Goal: Task Accomplishment & Management: Use online tool/utility

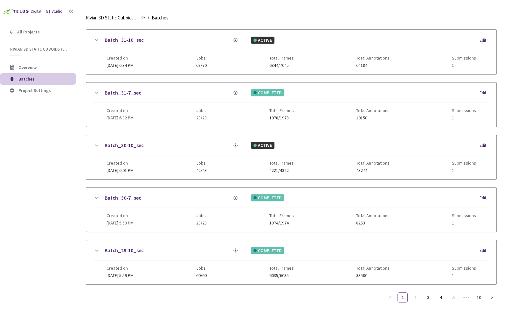
scroll to position [332, 0]
click at [480, 294] on link "10" at bounding box center [479, 297] width 10 height 10
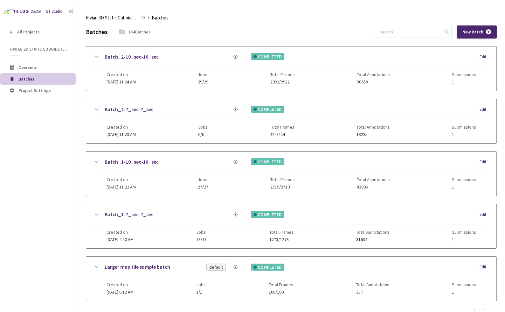
scroll to position [19, 0]
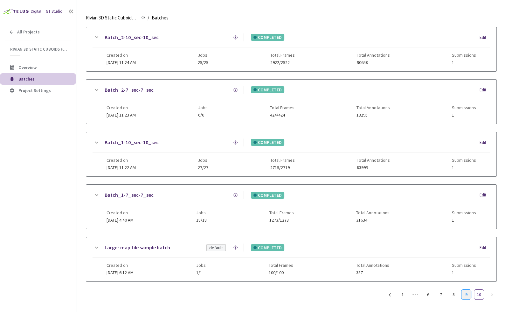
click at [467, 290] on link "9" at bounding box center [466, 294] width 10 height 10
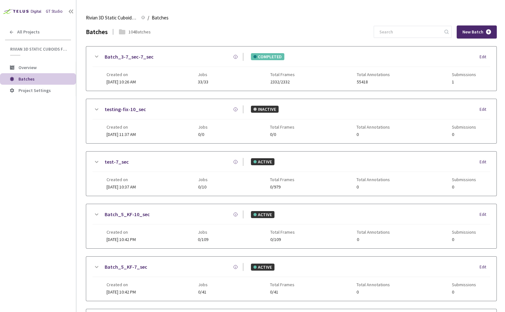
scroll to position [332, 0]
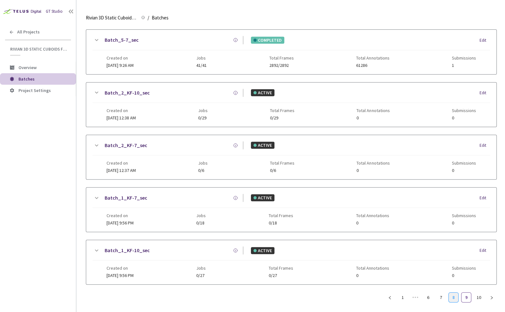
click at [456, 295] on link "8" at bounding box center [454, 297] width 10 height 10
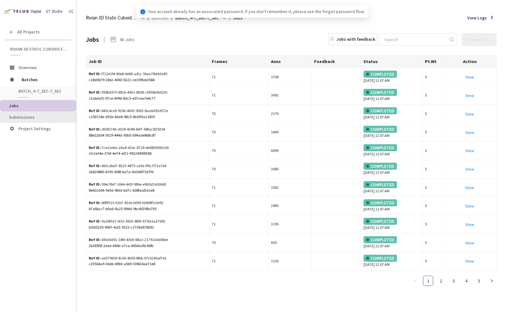
click at [30, 115] on span "Submissions" at bounding box center [22, 117] width 26 height 6
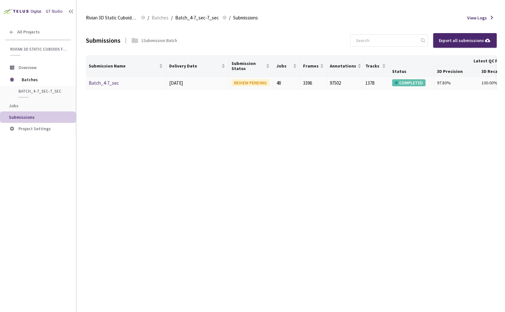
click at [111, 81] on link "Batch_4-7_sec" at bounding box center [104, 83] width 30 height 6
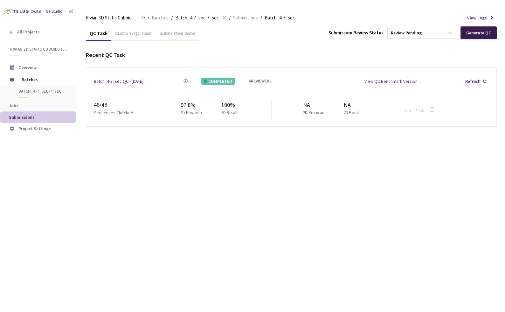
click at [487, 32] on div "Generate QC" at bounding box center [478, 32] width 25 height 5
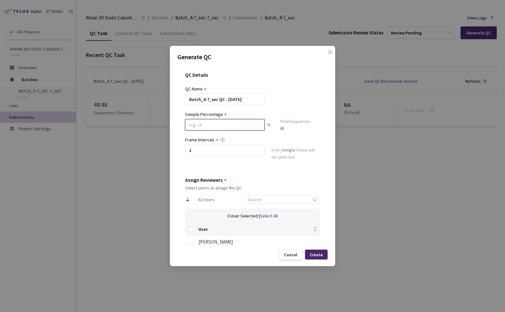
click at [209, 129] on input at bounding box center [225, 124] width 80 height 11
type input "30"
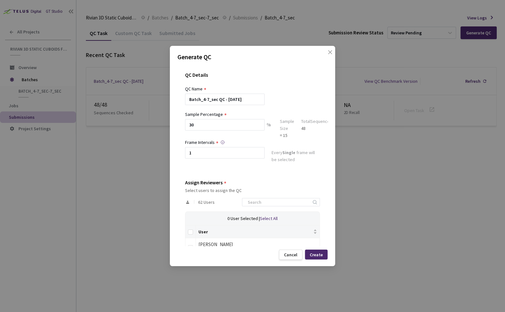
click at [293, 84] on div "QC Details" at bounding box center [252, 78] width 135 height 13
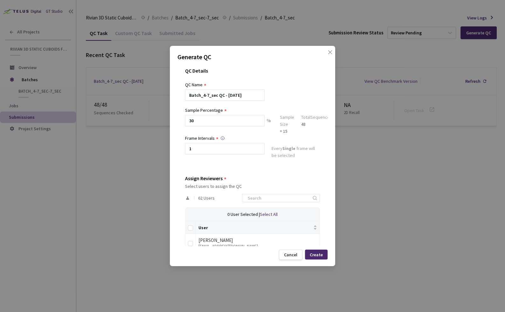
scroll to position [52, 0]
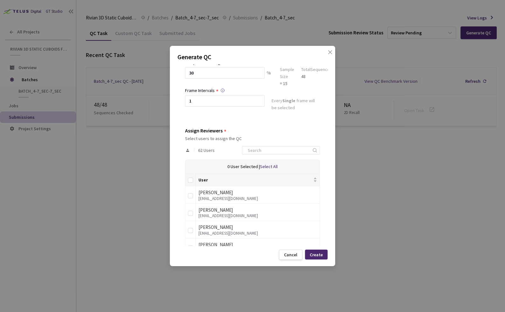
click at [265, 154] on div at bounding box center [281, 150] width 78 height 8
click at [263, 152] on input at bounding box center [278, 150] width 68 height 8
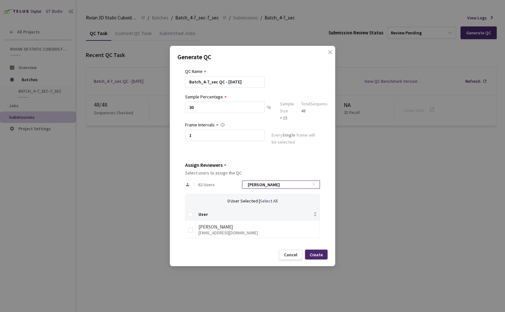
scroll to position [17, 0]
type input "anna"
click at [190, 230] on input "checkbox" at bounding box center [190, 230] width 5 height 5
checkbox input "true"
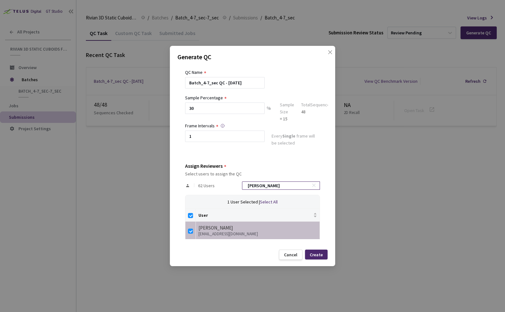
drag, startPoint x: 308, startPoint y: 184, endPoint x: 312, endPoint y: 184, distance: 3.8
click at [312, 184] on span at bounding box center [315, 185] width 6 height 6
checkbox input "false"
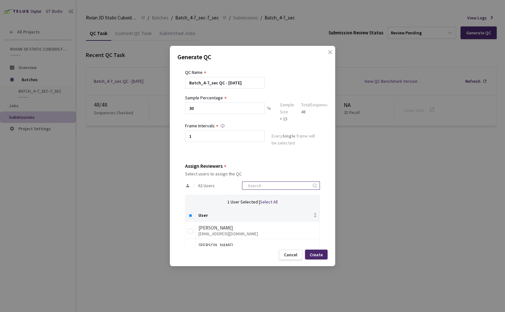
click at [291, 185] on input at bounding box center [278, 186] width 68 height 8
type input "marko"
click at [192, 229] on input "checkbox" at bounding box center [190, 230] width 5 height 5
checkbox input "true"
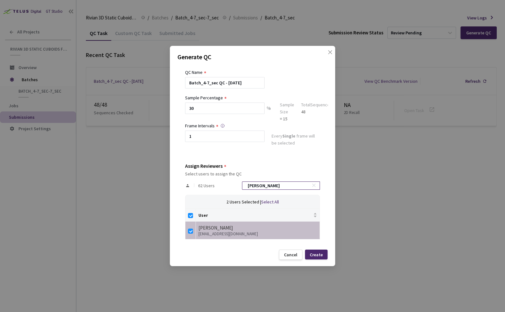
click at [294, 185] on input "marko" at bounding box center [278, 186] width 68 height 8
type input "d"
checkbox input "false"
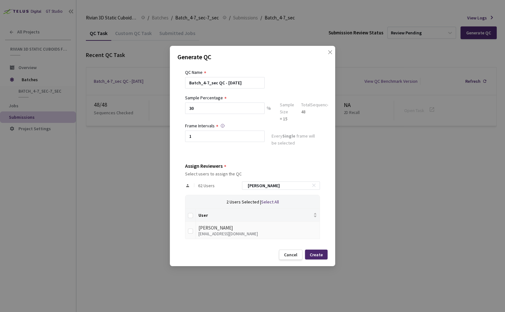
type input "david"
click at [191, 231] on input "checkbox" at bounding box center [190, 230] width 5 height 5
checkbox input "true"
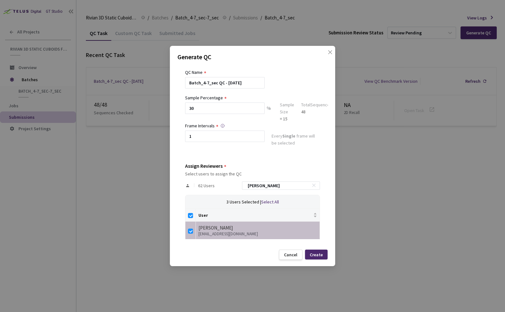
click at [312, 184] on icon at bounding box center [314, 185] width 4 height 4
checkbox input "false"
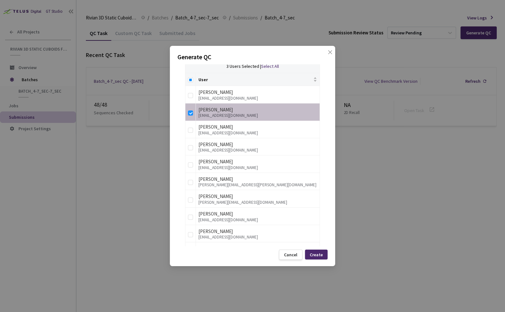
scroll to position [94, 0]
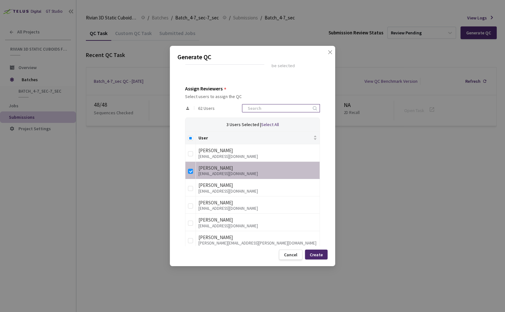
click at [284, 105] on input at bounding box center [278, 108] width 68 height 8
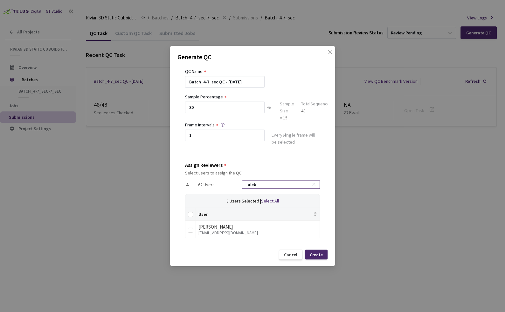
scroll to position [17, 0]
type input "alek"
click at [189, 230] on input "checkbox" at bounding box center [190, 230] width 5 height 5
checkbox input "true"
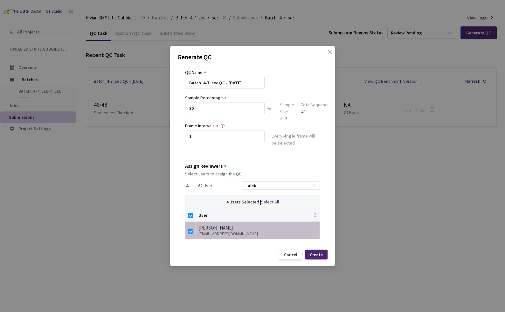
drag, startPoint x: 270, startPoint y: 187, endPoint x: 209, endPoint y: 171, distance: 62.6
click at [211, 172] on div "Assign Reviewers Select users to assign the QC 62 Users alek 4 Users Selected |…" at bounding box center [252, 201] width 135 height 76
type input "n"
checkbox input "false"
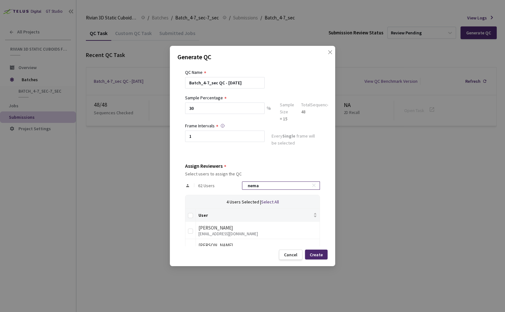
scroll to position [34, 0]
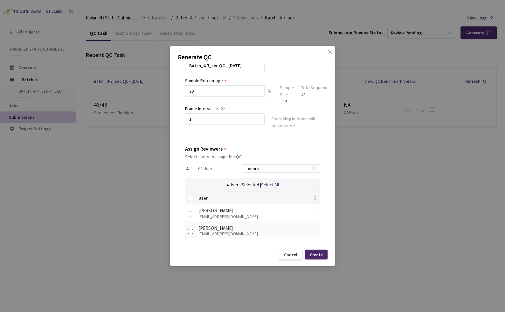
type input "nema"
drag, startPoint x: 191, startPoint y: 231, endPoint x: 269, endPoint y: 183, distance: 92.0
click at [191, 231] on input "checkbox" at bounding box center [190, 231] width 5 height 5
checkbox input "true"
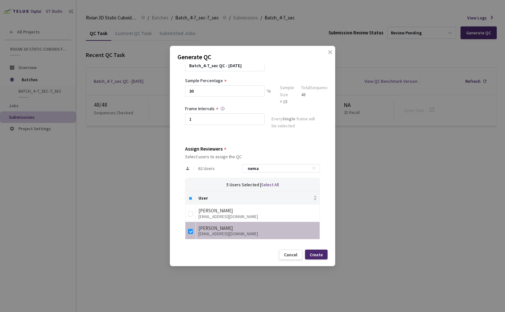
click at [312, 167] on span at bounding box center [315, 168] width 6 height 6
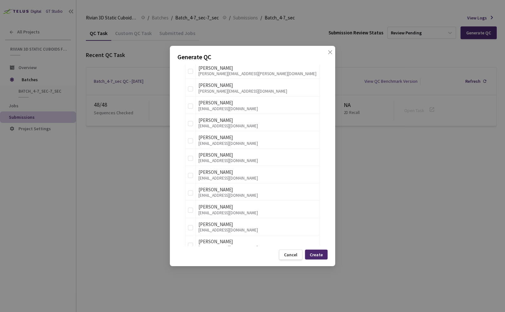
scroll to position [418, 0]
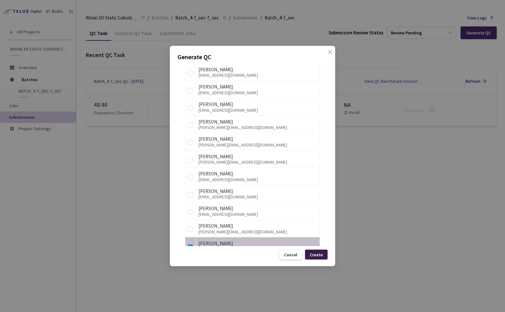
click at [324, 254] on div "Create" at bounding box center [316, 254] width 23 height 10
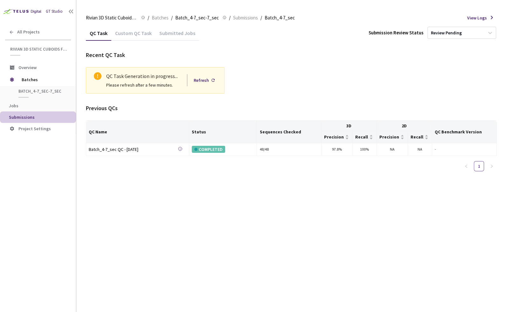
click at [202, 212] on div "QC Task Custom QC Task Submitted Jobs Submission Review Status Review Pending R…" at bounding box center [291, 168] width 411 height 286
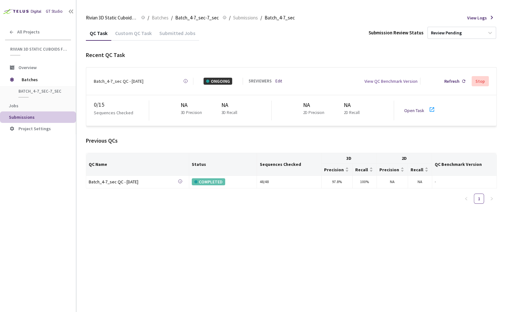
click at [424, 107] on div "Open Task" at bounding box center [416, 110] width 24 height 7
